Goal: Task Accomplishment & Management: Use online tool/utility

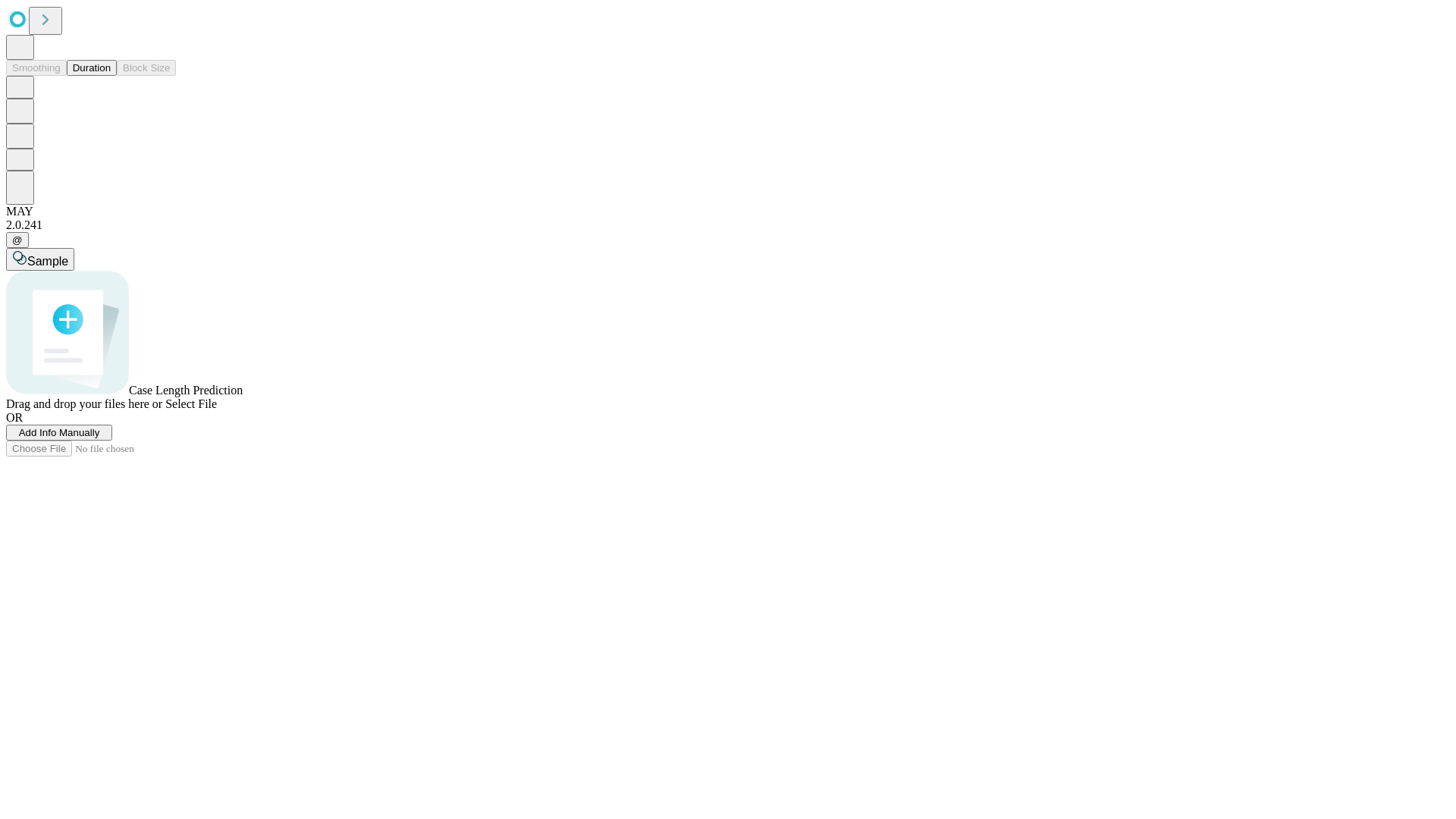
click at [111, 76] on button "Duration" at bounding box center [91, 68] width 50 height 16
click at [100, 438] on span "Add Info Manually" at bounding box center [59, 432] width 81 height 11
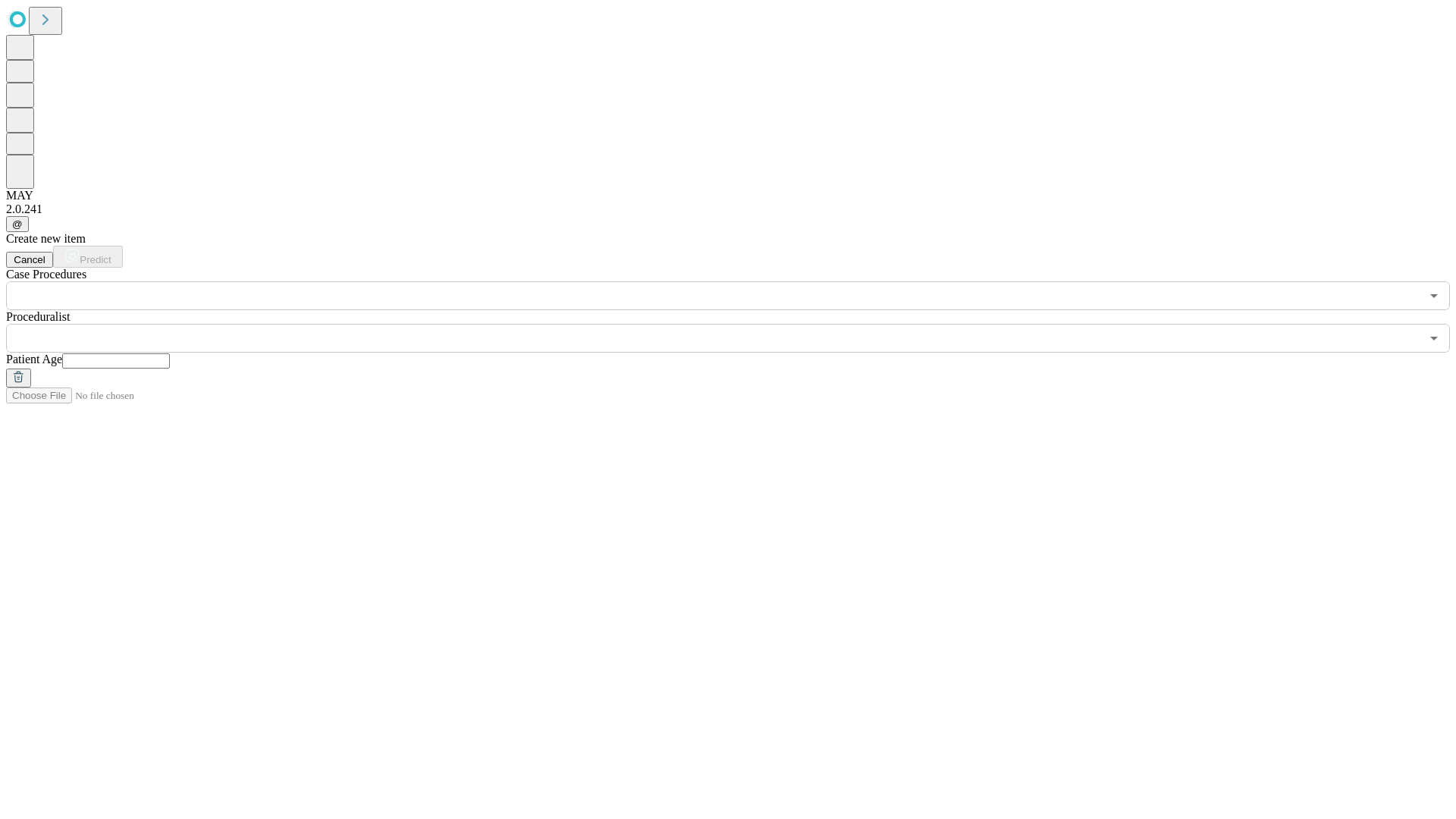
click at [170, 353] on input "text" at bounding box center [115, 361] width 108 height 16
type input "**"
click at [739, 324] on input "text" at bounding box center [713, 338] width 1414 height 28
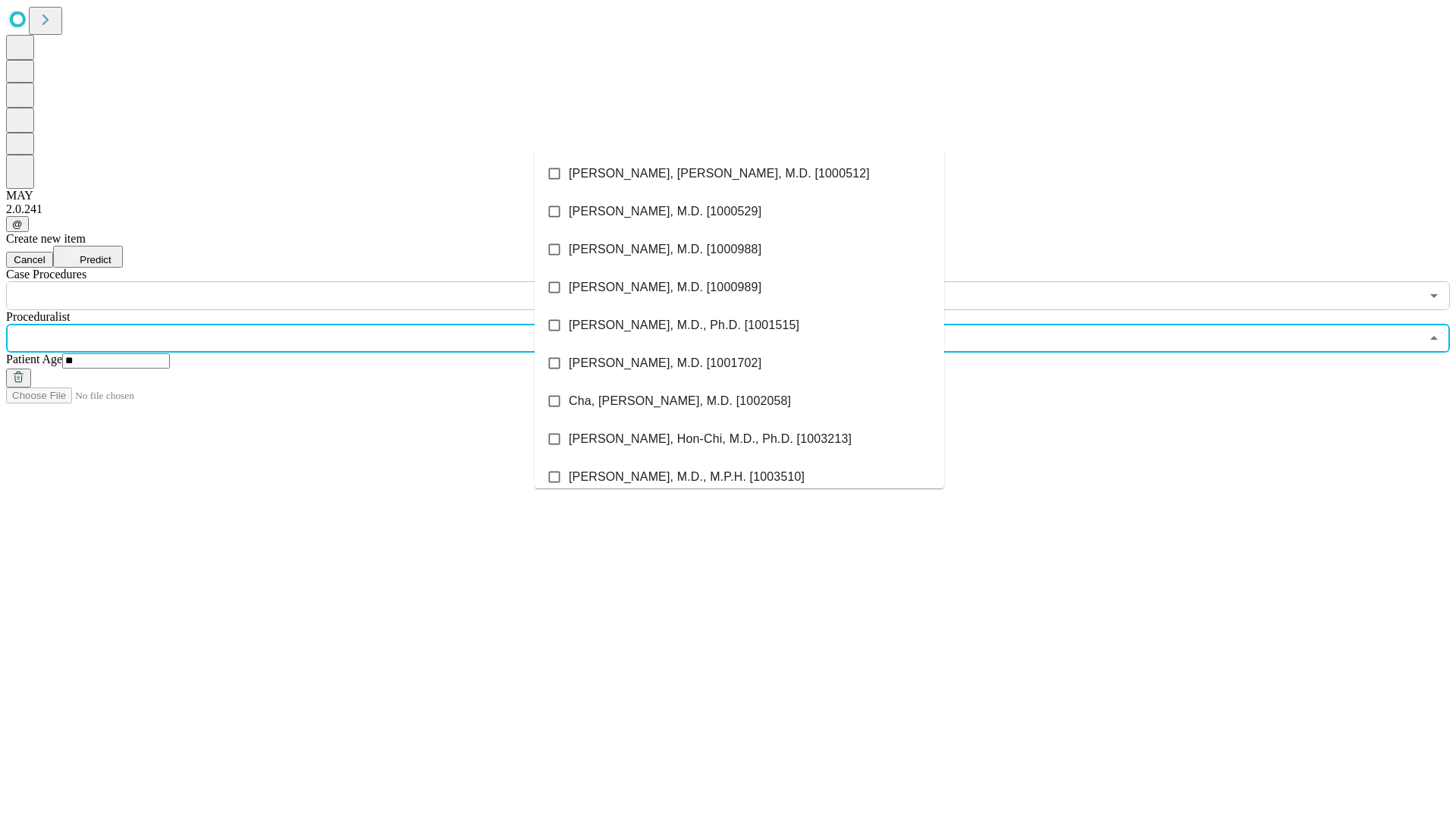
click at [740, 174] on li "[PERSON_NAME], [PERSON_NAME], M.D. [1000512]" at bounding box center [740, 174] width 410 height 38
